Goal: Transaction & Acquisition: Purchase product/service

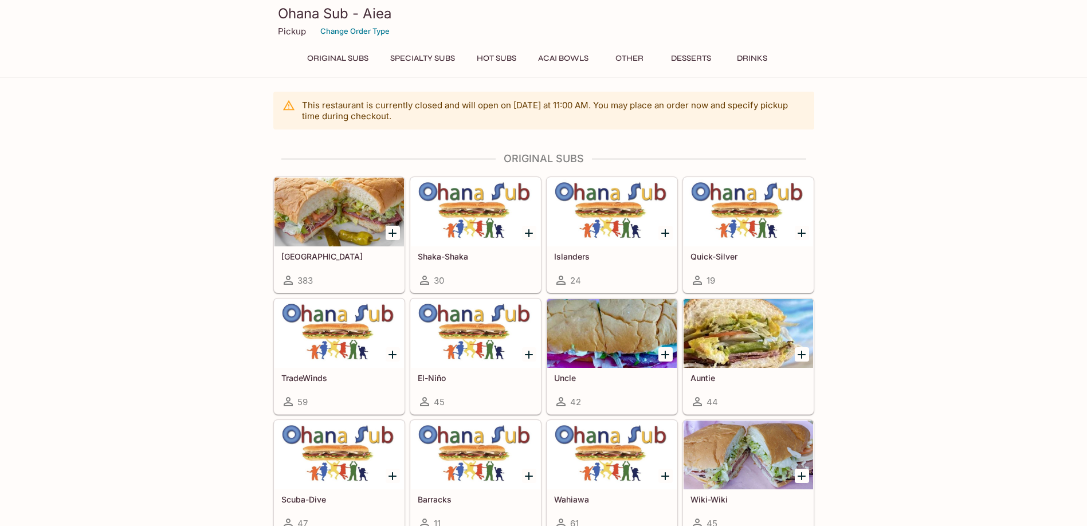
click at [457, 227] on div at bounding box center [476, 212] width 130 height 69
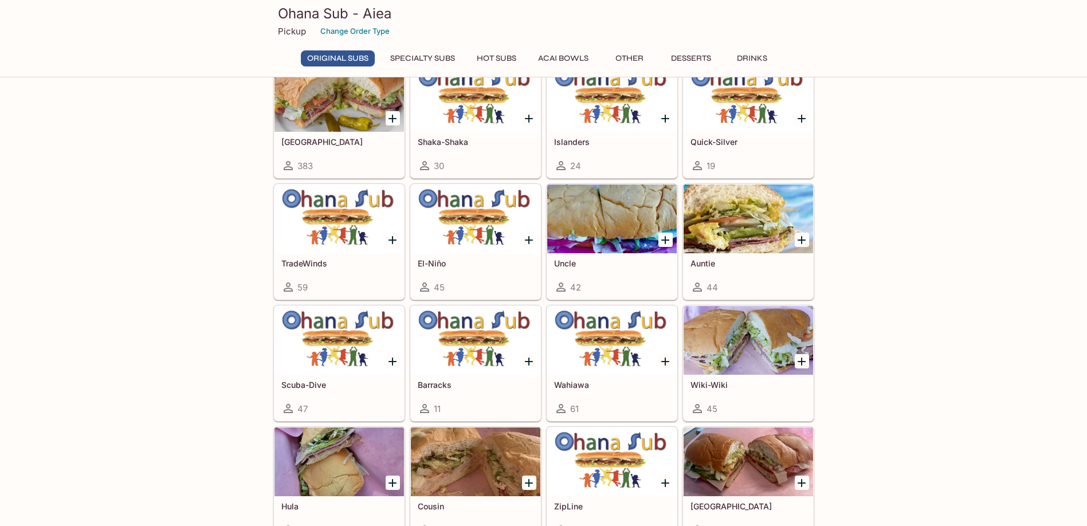
scroll to position [57, 0]
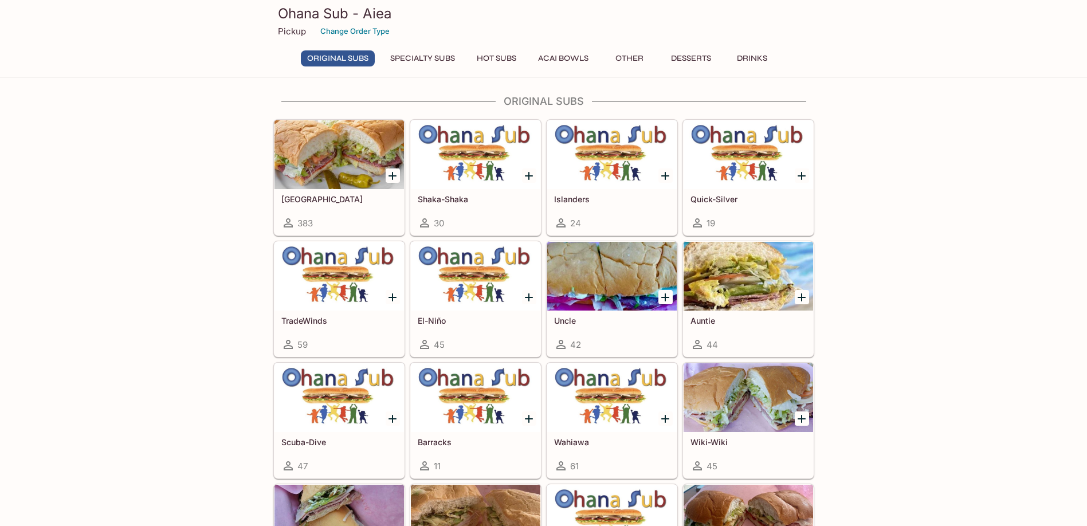
click at [475, 394] on div at bounding box center [476, 397] width 130 height 69
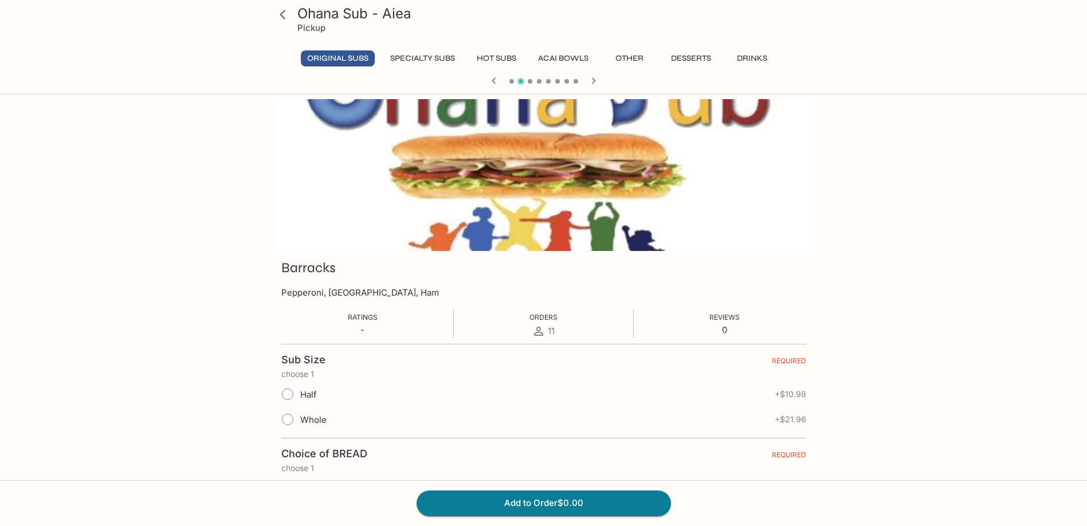
scroll to position [99, 0]
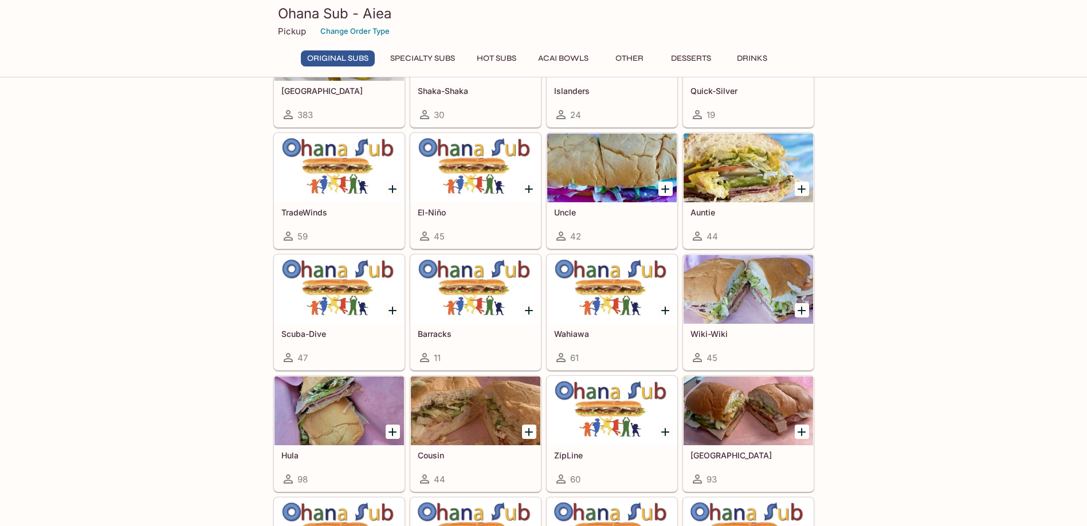
scroll to position [172, 0]
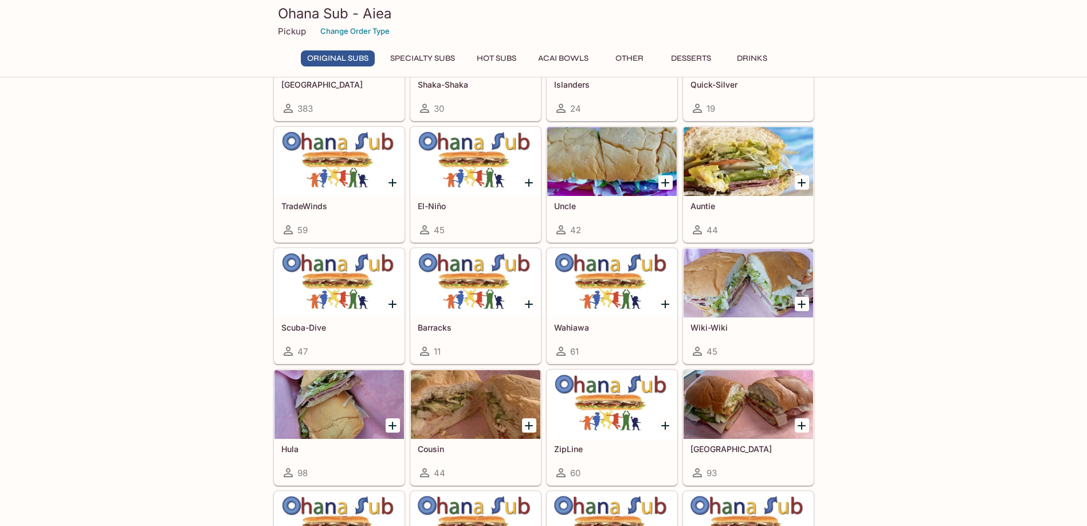
click at [595, 299] on div at bounding box center [612, 283] width 130 height 69
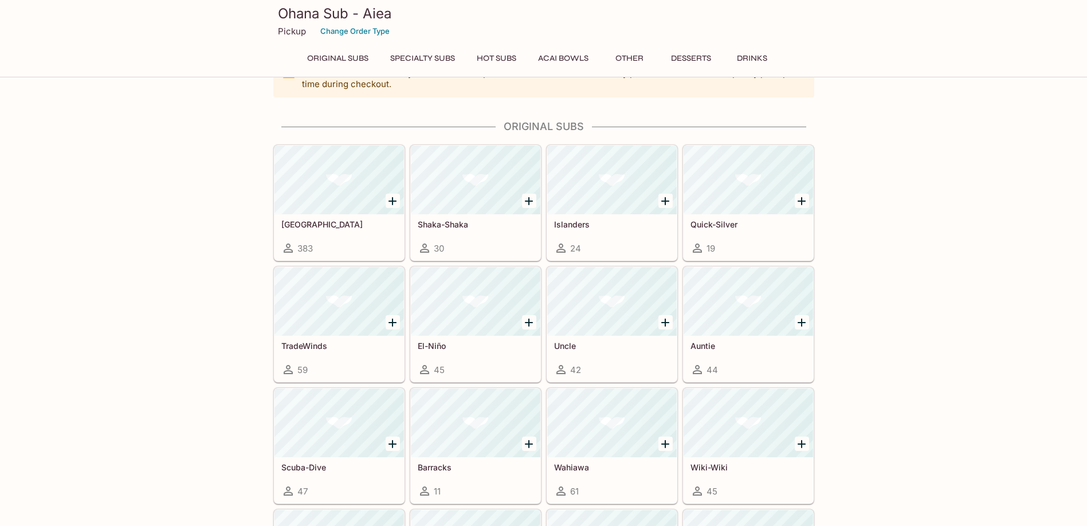
scroll to position [73, 0]
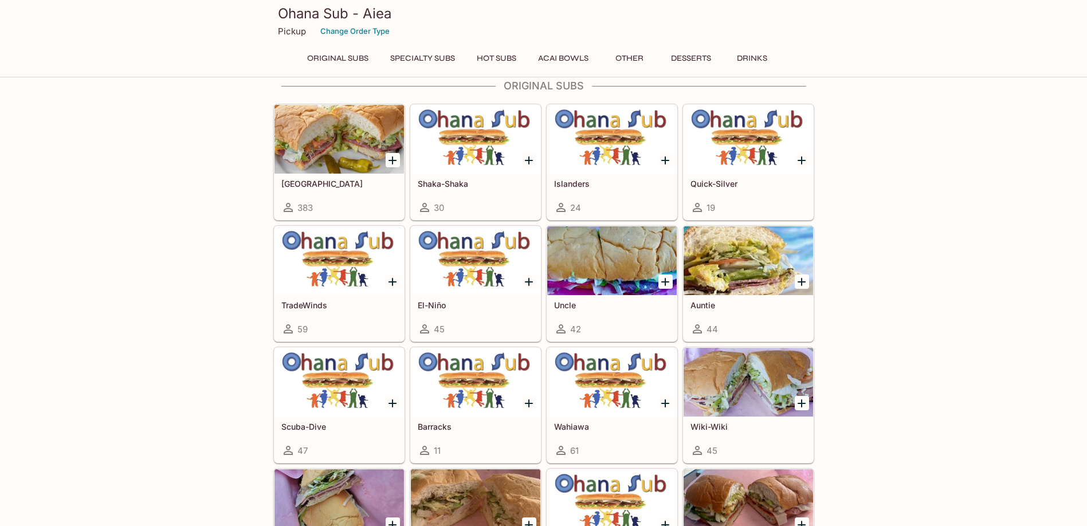
click at [730, 386] on div at bounding box center [749, 382] width 130 height 69
